Goal: Task Accomplishment & Management: Manage account settings

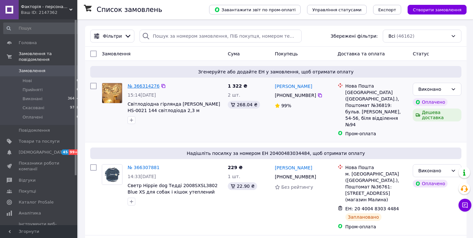
click at [145, 86] on link "№ 366314276" at bounding box center [143, 85] width 32 height 5
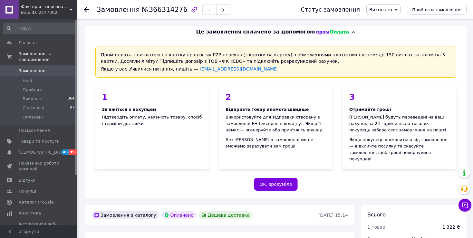
click at [378, 10] on span "Виконано" at bounding box center [380, 9] width 23 height 5
click at [385, 24] on li "Прийнято" at bounding box center [382, 23] width 33 height 10
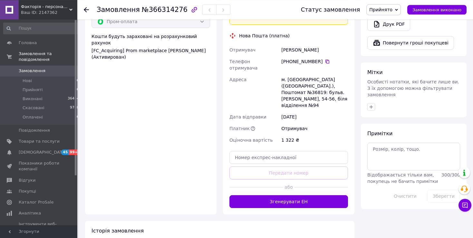
scroll to position [442, 0]
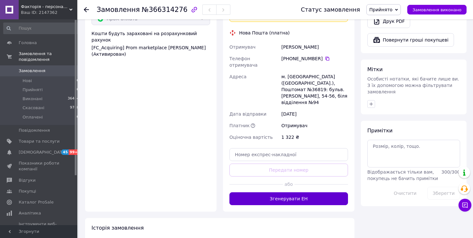
click at [272, 192] on button "Згенерувати ЕН" at bounding box center [288, 198] width 118 height 13
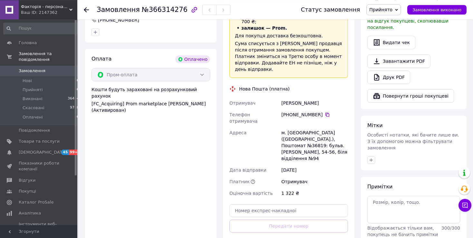
scroll to position [374, 0]
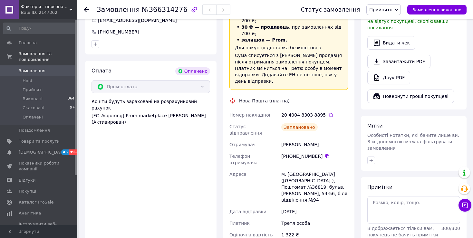
click at [328, 112] on icon at bounding box center [330, 114] width 5 height 5
click at [26, 68] on span "Замовлення" at bounding box center [32, 71] width 27 height 6
